Goal: Information Seeking & Learning: Find specific fact

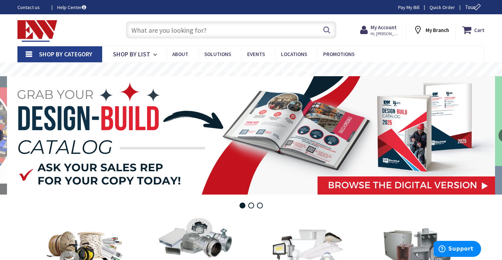
click at [175, 29] on input "text" at bounding box center [231, 29] width 210 height 17
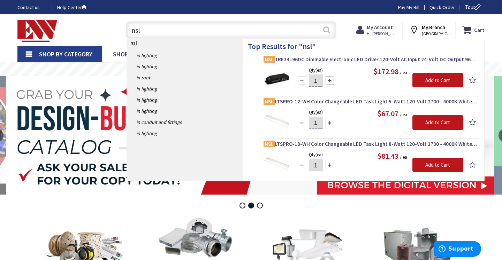
type input "nsl"
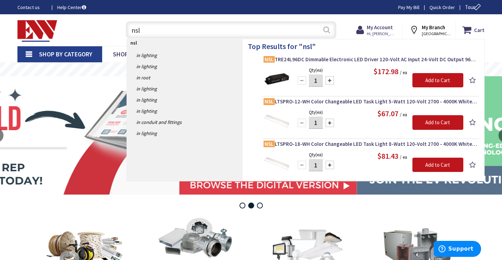
click at [325, 29] on button "Search" at bounding box center [326, 30] width 9 height 16
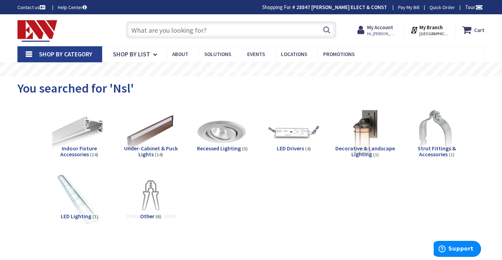
click at [185, 29] on input "text" at bounding box center [231, 29] width 210 height 17
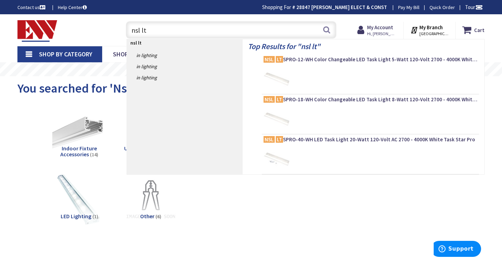
type input "nsl lts"
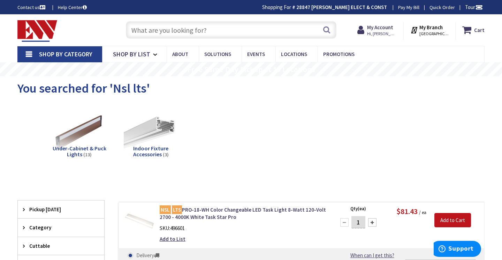
click at [206, 30] on input "text" at bounding box center [231, 29] width 210 height 17
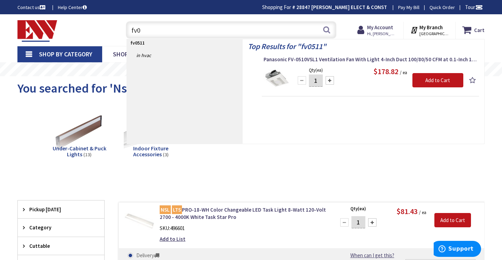
type input "fv"
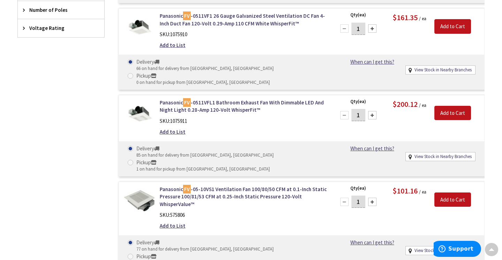
scroll to position [452, 0]
